Goal: Information Seeking & Learning: Stay updated

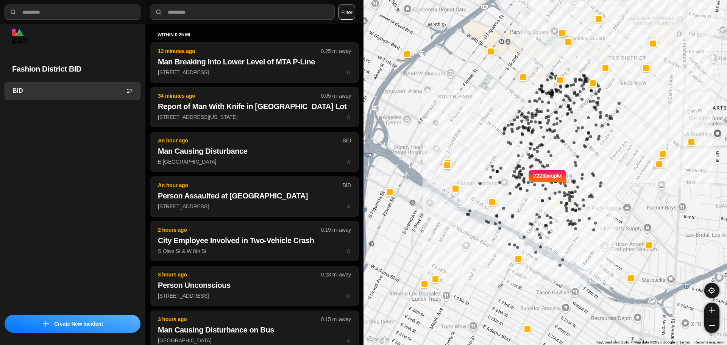
select select "*"
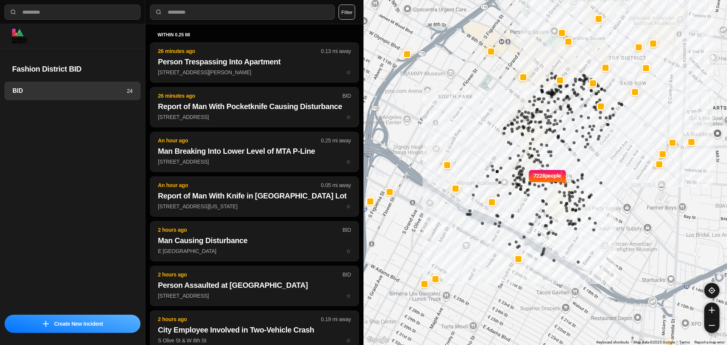
select select "*"
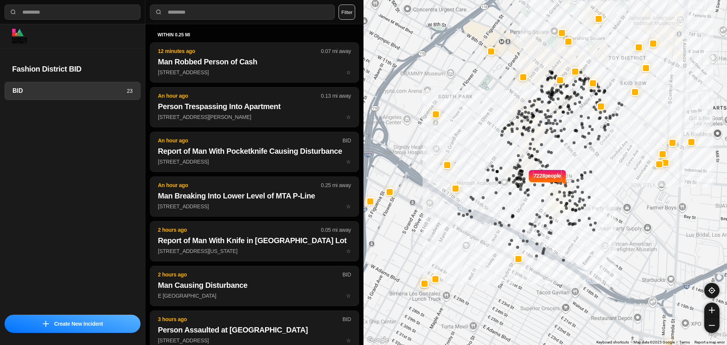
select select "*"
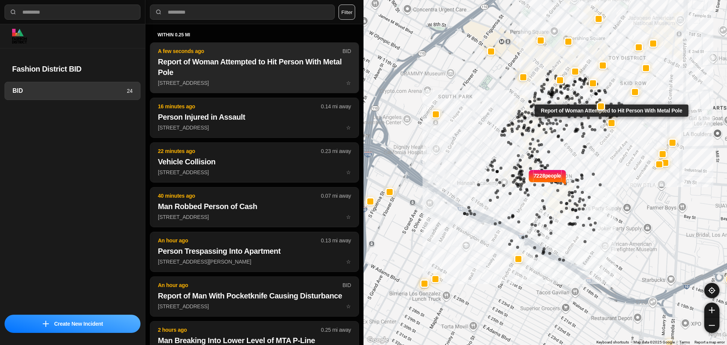
click at [225, 87] on button "A few seconds ago BID Report of Woman Attempted to Hit Person With Metal Pole 5…" at bounding box center [254, 67] width 209 height 51
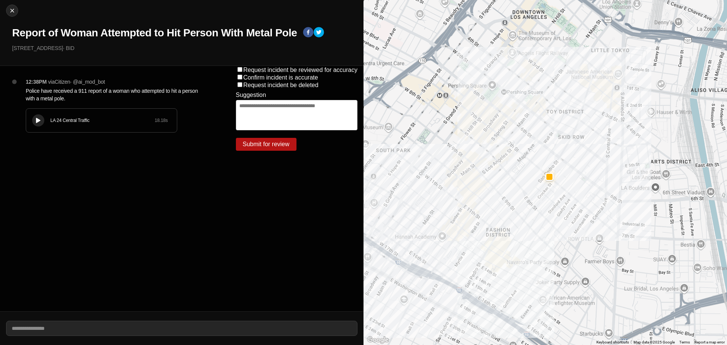
click at [38, 119] on icon at bounding box center [38, 120] width 5 height 5
click at [39, 120] on icon at bounding box center [38, 120] width 5 height 5
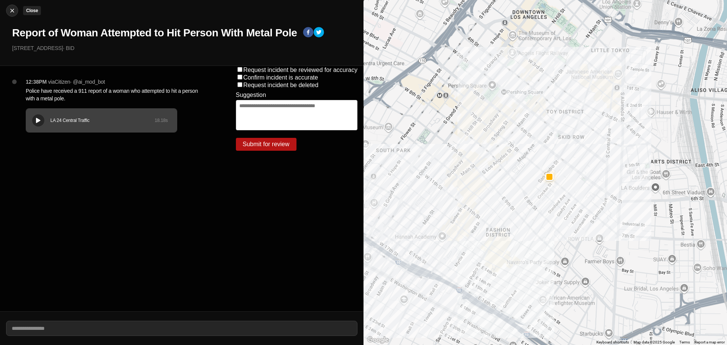
click at [12, 11] on img at bounding box center [12, 11] width 8 height 8
select select "*"
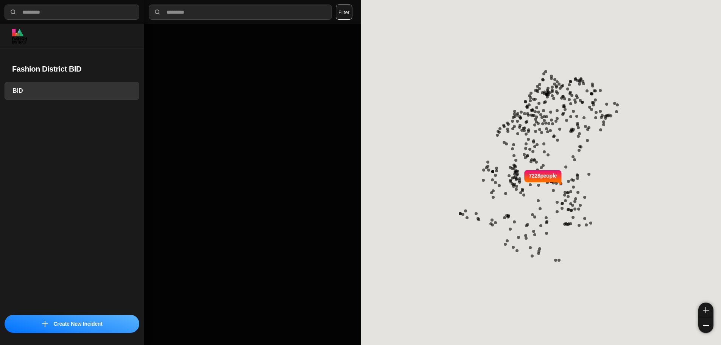
select select "*"
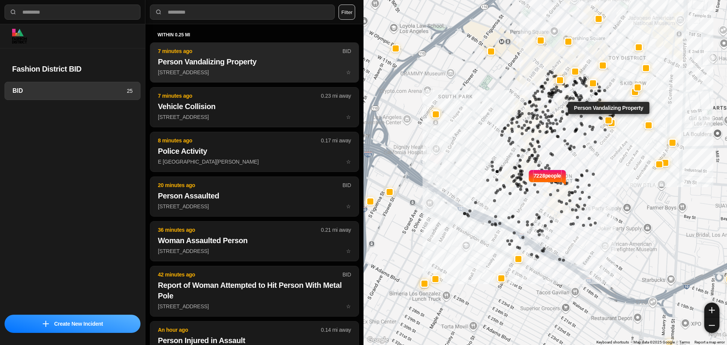
click at [185, 61] on h2 "Person Vandalizing Property" at bounding box center [254, 61] width 193 height 11
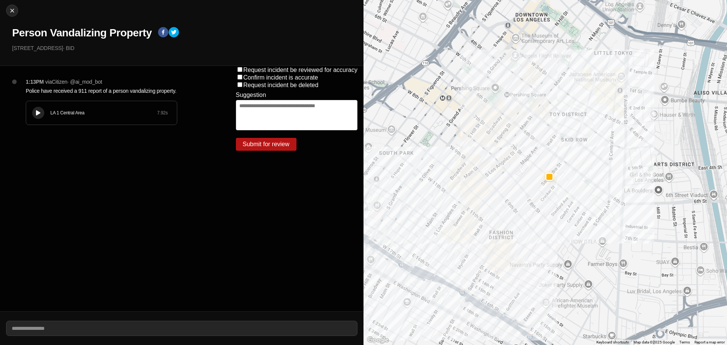
click at [35, 116] on button at bounding box center [38, 113] width 12 height 12
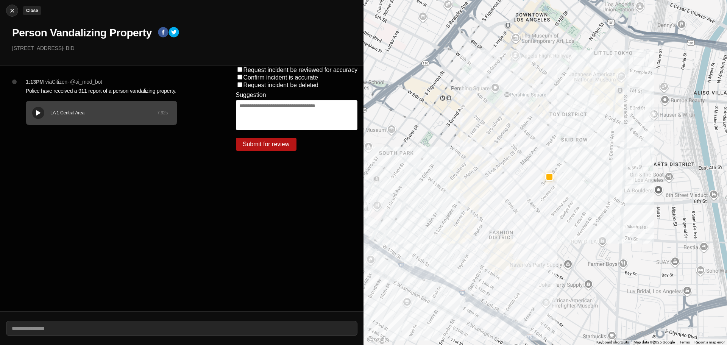
click at [13, 11] on img at bounding box center [12, 11] width 8 height 8
select select "*"
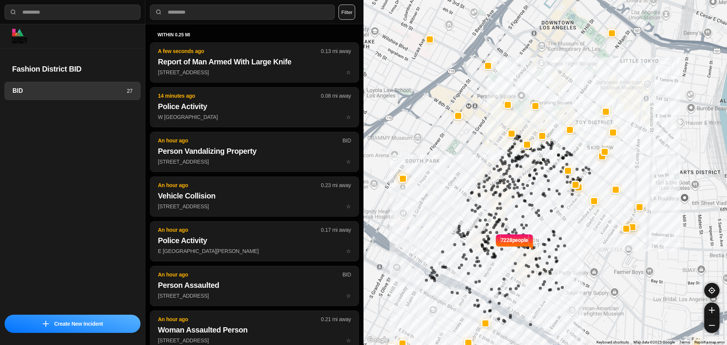
select select "*"
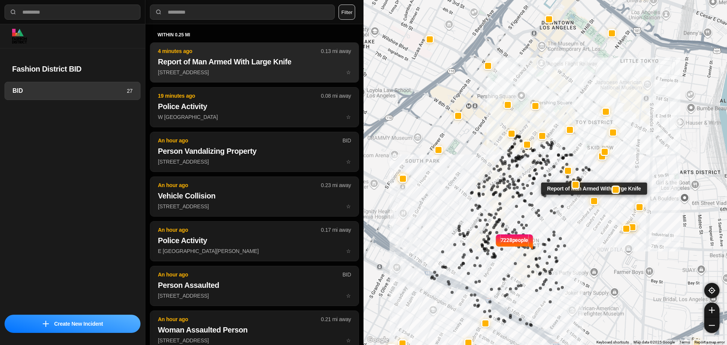
click at [257, 78] on button "4 minutes ago 0.13 mi away Report of Man Armed With Large Knife E [GEOGRAPHIC_D…" at bounding box center [254, 62] width 209 height 40
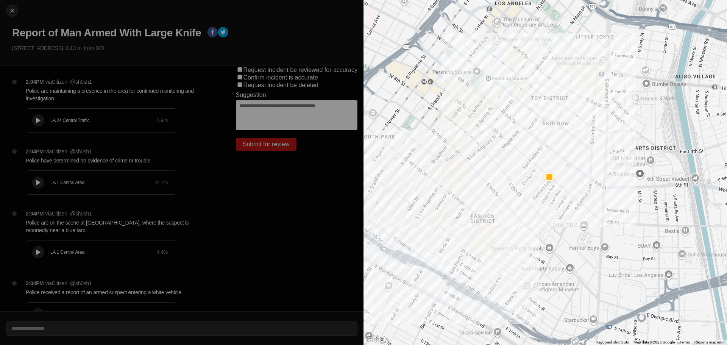
click at [34, 120] on button at bounding box center [38, 120] width 12 height 12
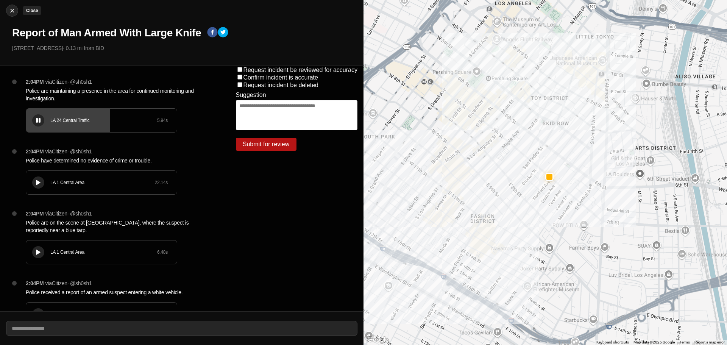
click at [15, 12] on img at bounding box center [12, 11] width 8 height 8
select select "*"
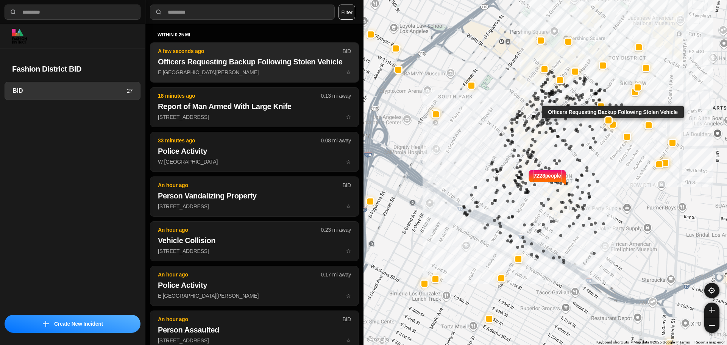
click at [279, 66] on h2 "Officers Requesting Backup Following Stolen Vehicle" at bounding box center [254, 61] width 193 height 11
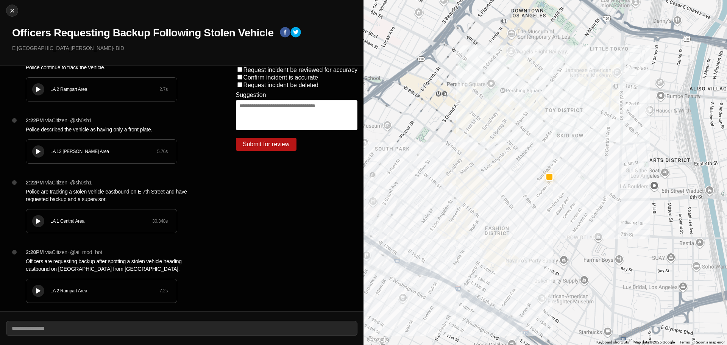
scroll to position [30, 0]
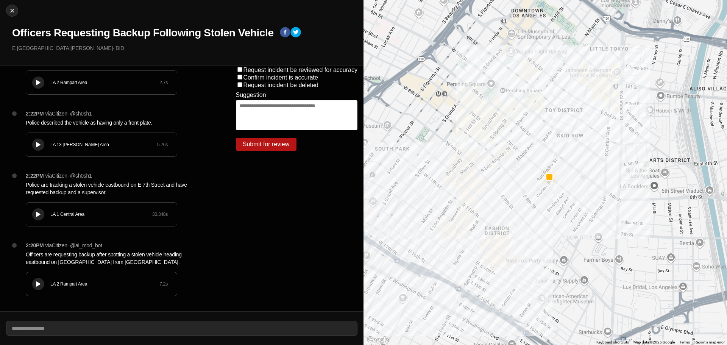
click at [32, 287] on div "LA 2 Rampart Area 7.2 s" at bounding box center [101, 283] width 151 height 23
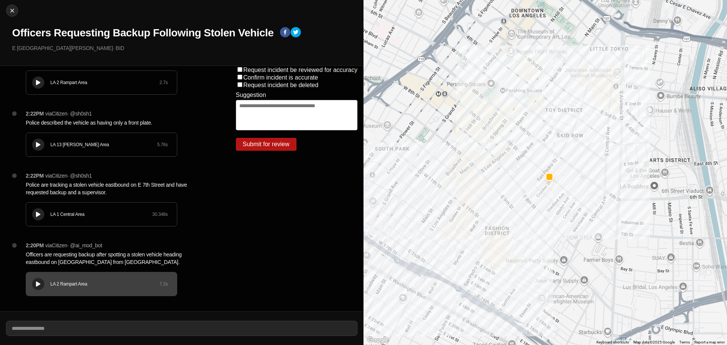
scroll to position [0, 0]
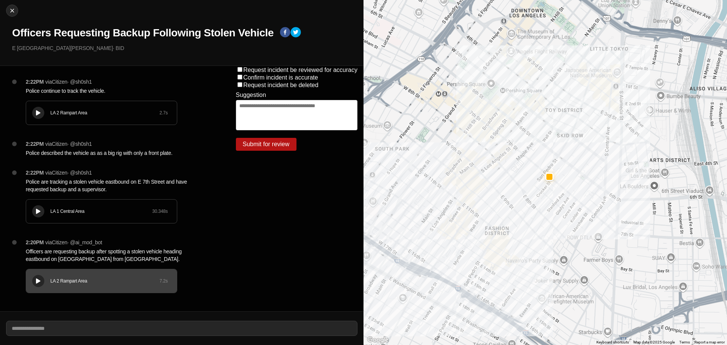
drag, startPoint x: 51, startPoint y: 105, endPoint x: 47, endPoint y: 108, distance: 4.6
click at [48, 106] on div "LA 2 Rampart Area 2.7 s" at bounding box center [101, 112] width 151 height 23
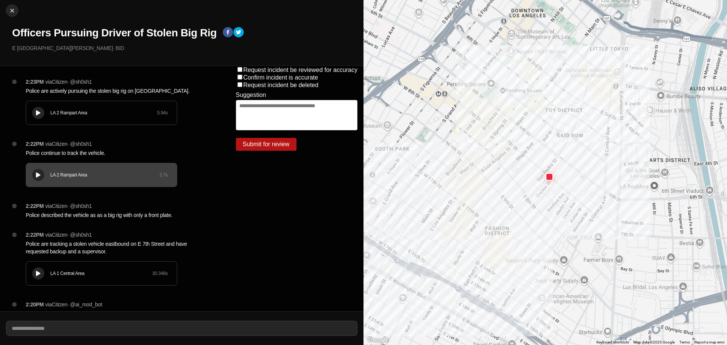
click at [27, 117] on div "LA 2 Rampart Area 5.94 s" at bounding box center [101, 112] width 151 height 23
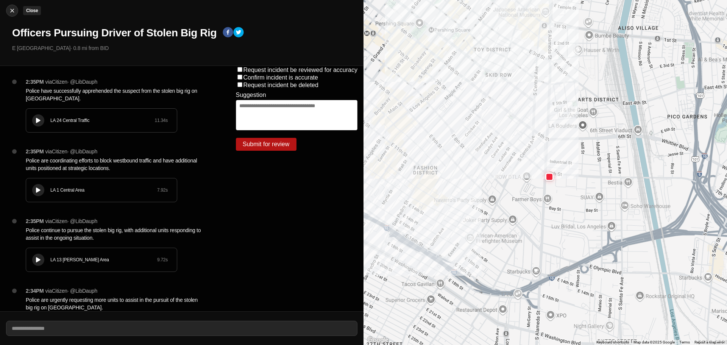
click at [12, 16] on button "Close" at bounding box center [12, 11] width 12 height 12
select select "*"
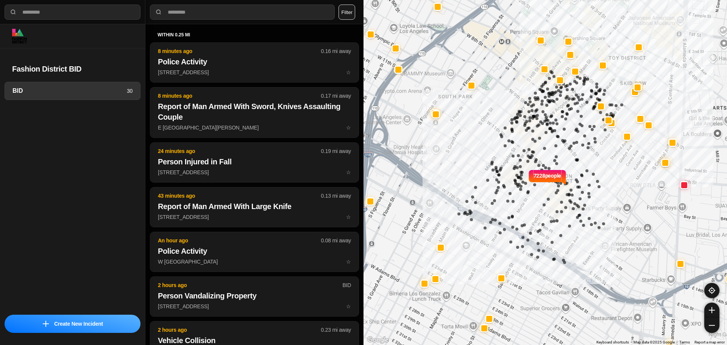
select select "*"
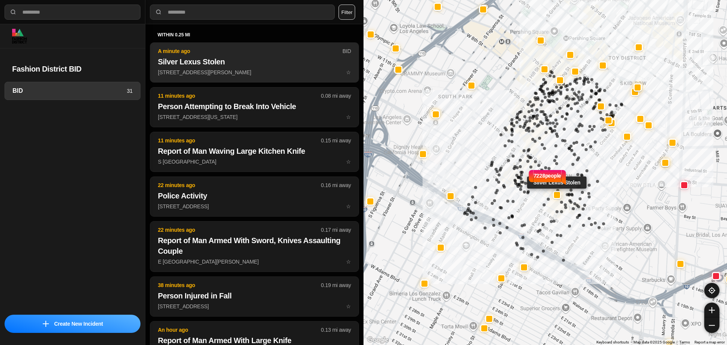
click at [220, 55] on p "A minute ago" at bounding box center [250, 51] width 184 height 8
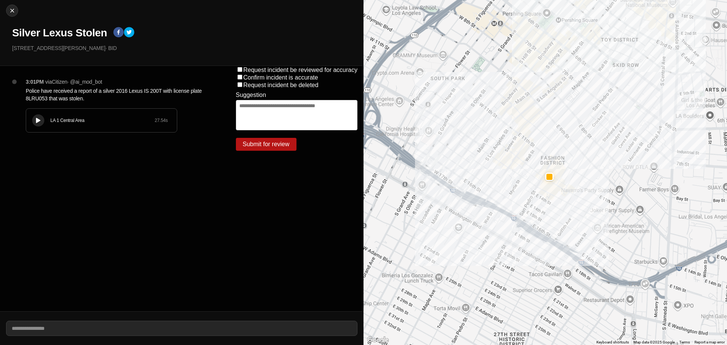
click at [42, 125] on button at bounding box center [38, 120] width 12 height 12
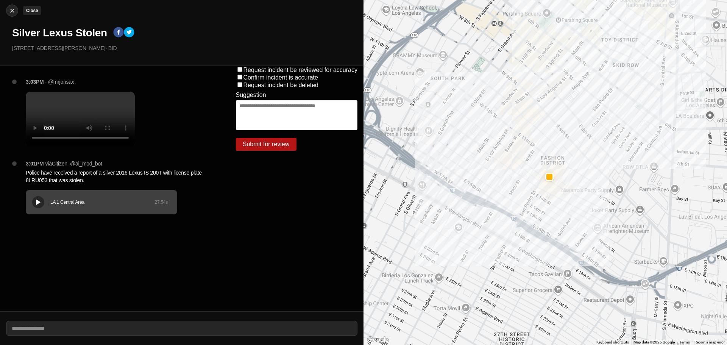
click at [10, 9] on img at bounding box center [12, 11] width 8 height 8
select select "*"
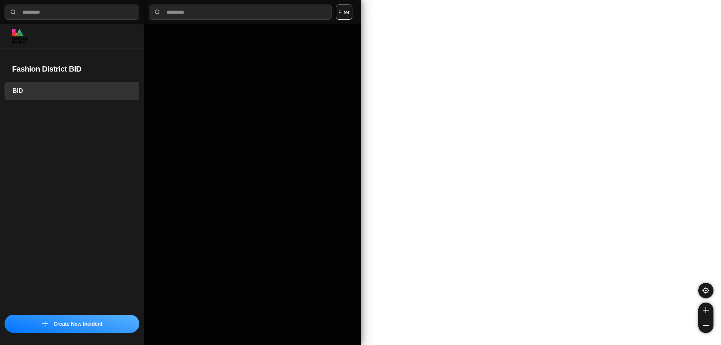
select select "*"
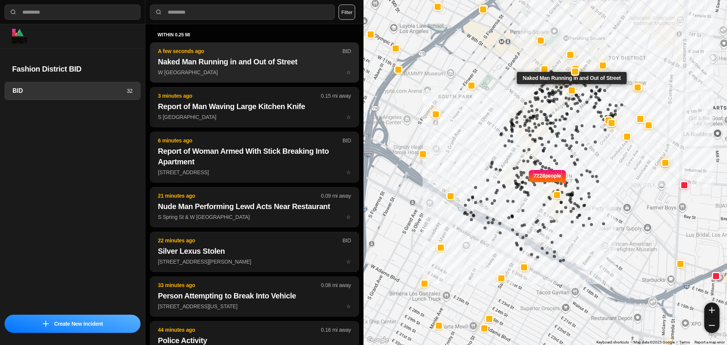
click at [194, 52] on p "A few seconds ago" at bounding box center [250, 51] width 184 height 8
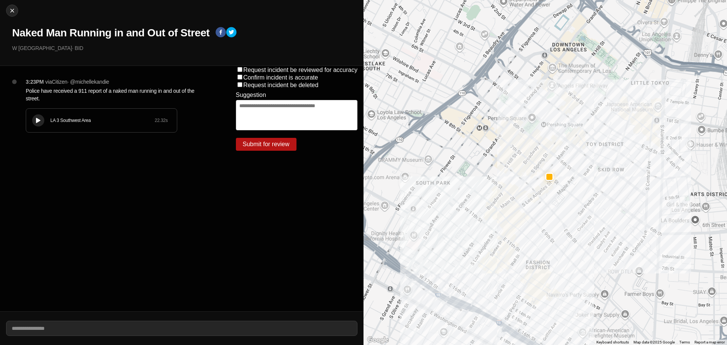
click at [42, 119] on button at bounding box center [38, 120] width 12 height 12
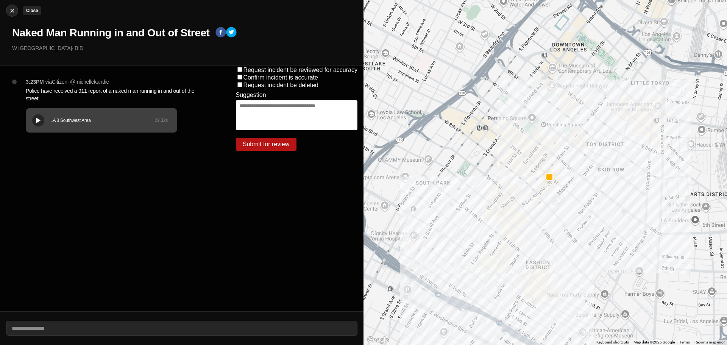
click at [16, 11] on div at bounding box center [11, 11] width 11 height 8
select select "*"
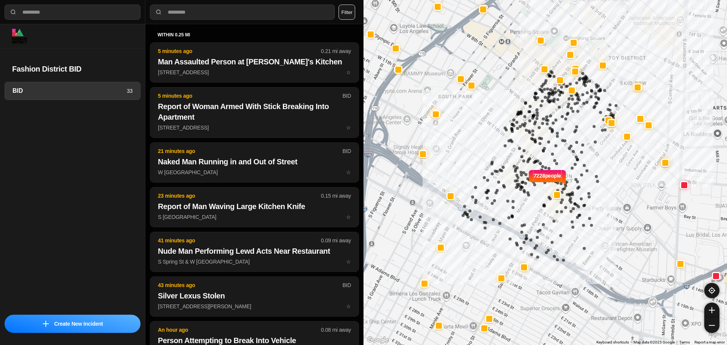
select select "*"
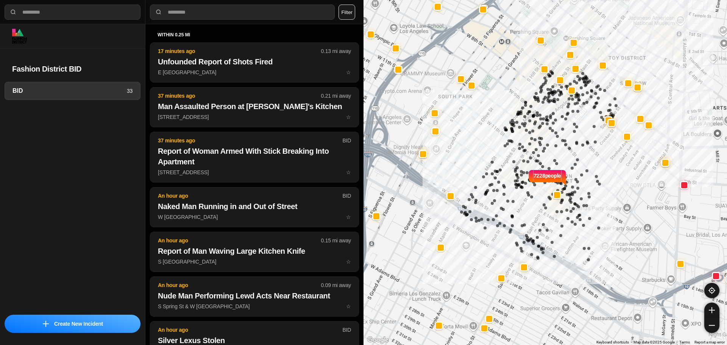
select select "*"
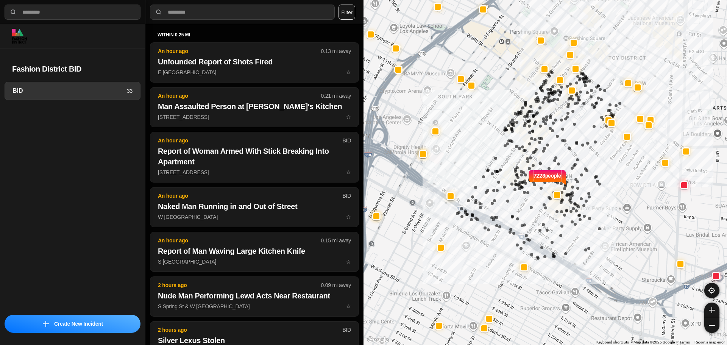
select select "*"
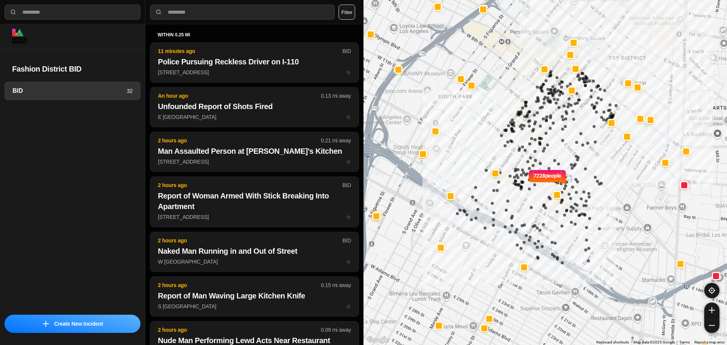
select select "*"
